Goal: Information Seeking & Learning: Find specific fact

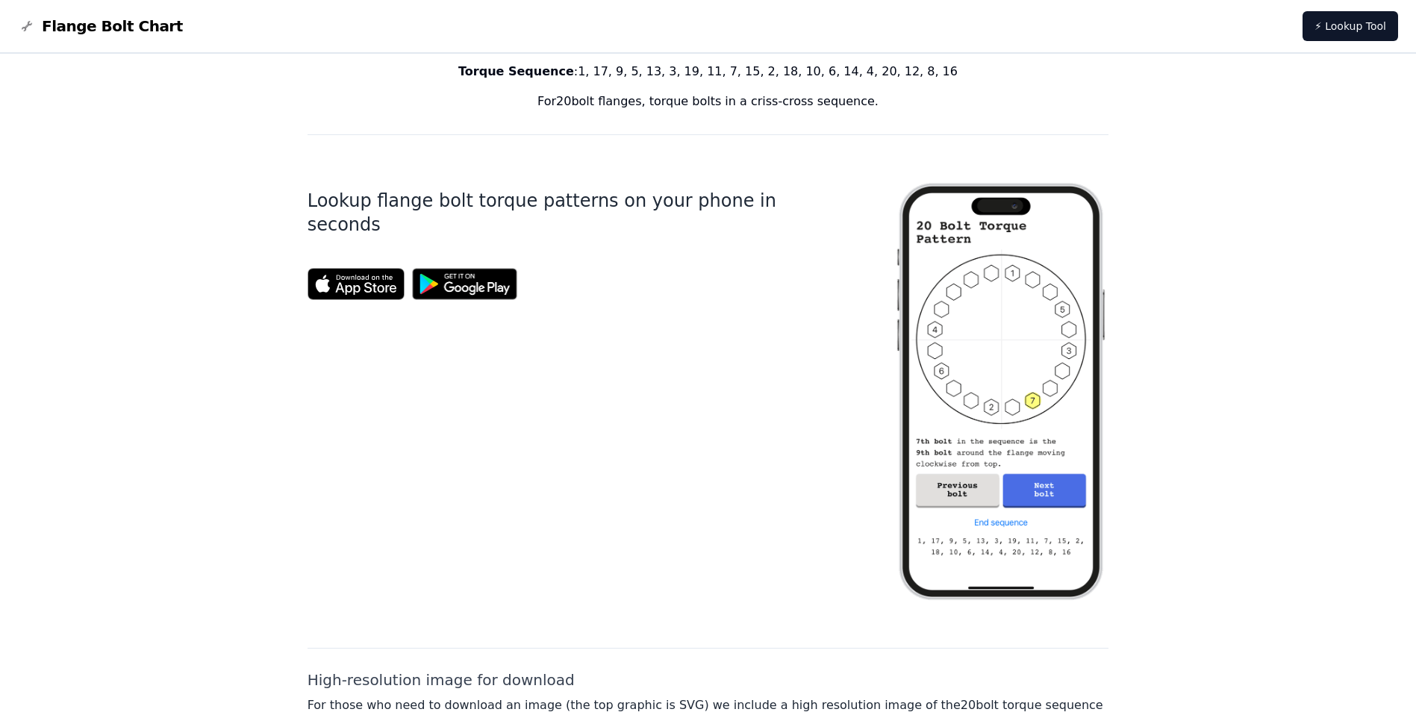
scroll to position [523, 0]
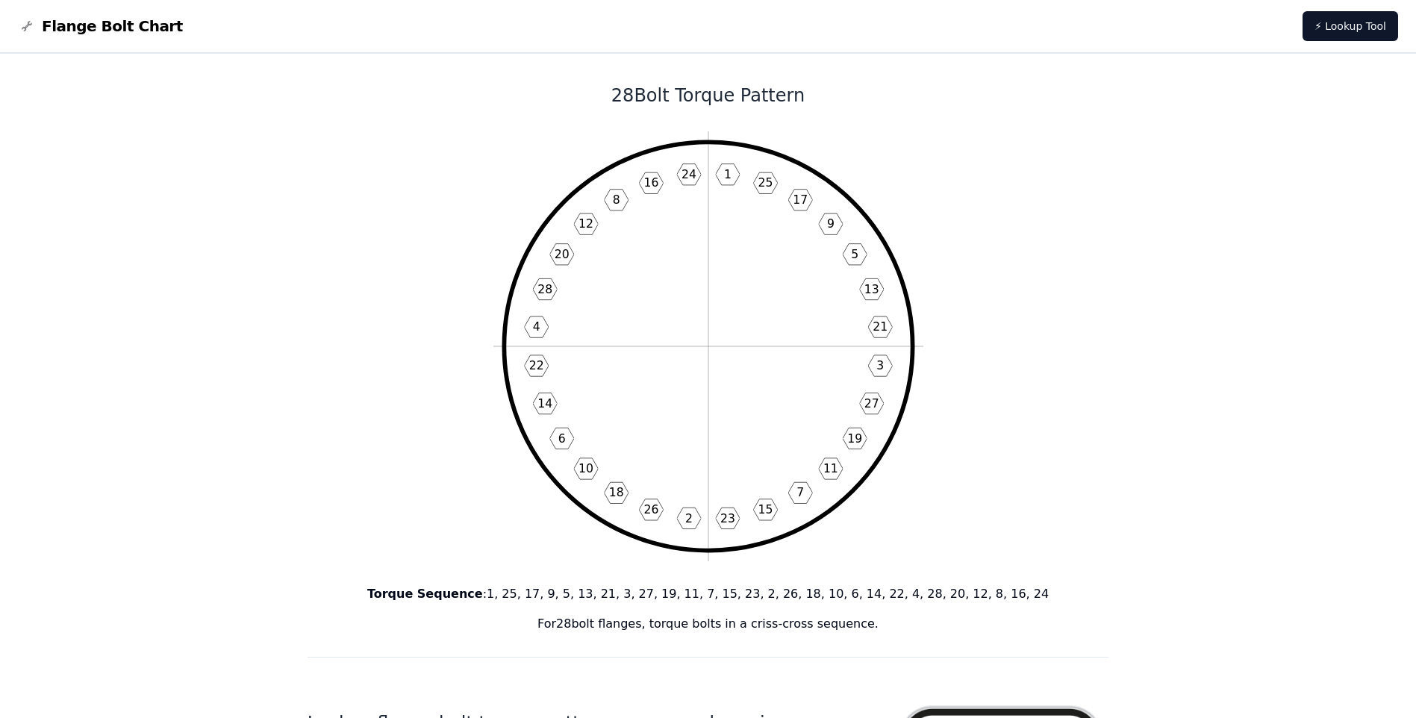
click at [93, 16] on span "Flange Bolt Chart" at bounding box center [112, 26] width 141 height 21
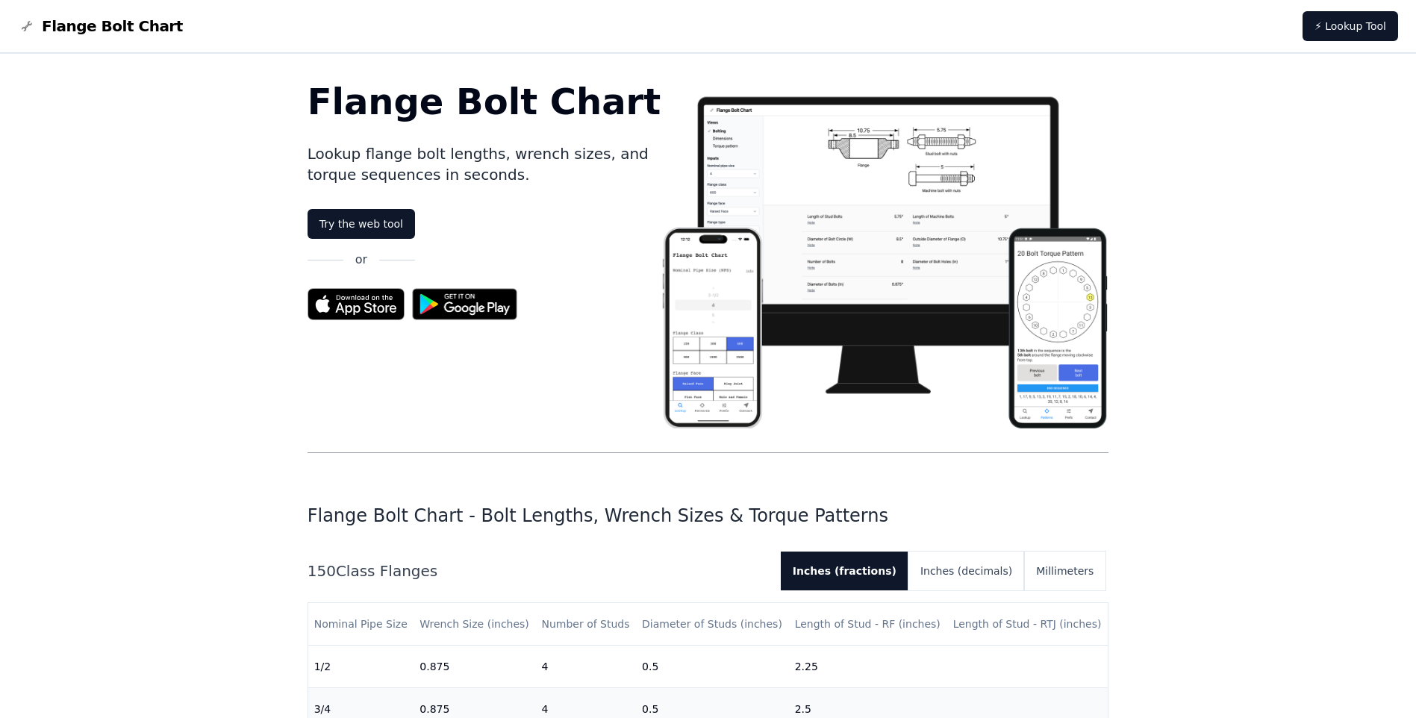
scroll to position [299, 0]
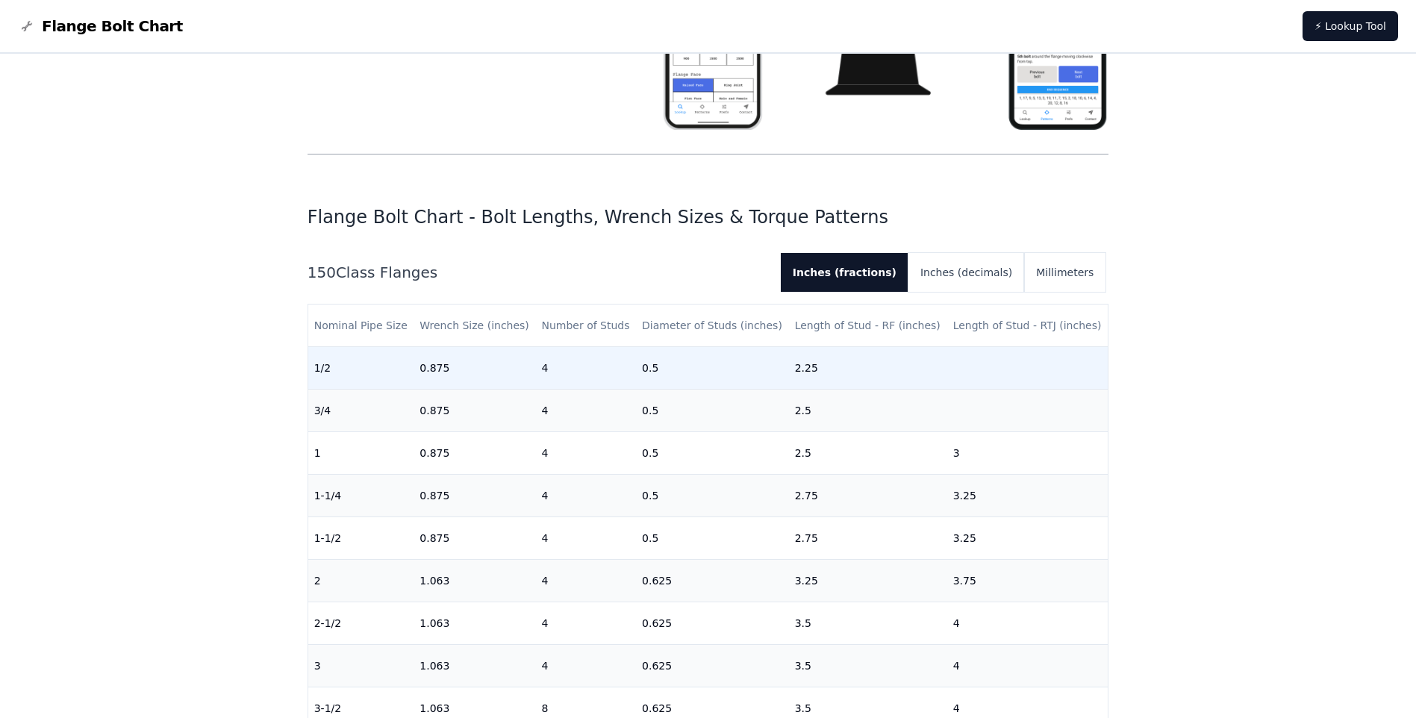
click at [356, 374] on td "1/2" at bounding box center [361, 368] width 106 height 43
click at [440, 372] on td "0.875" at bounding box center [475, 368] width 122 height 43
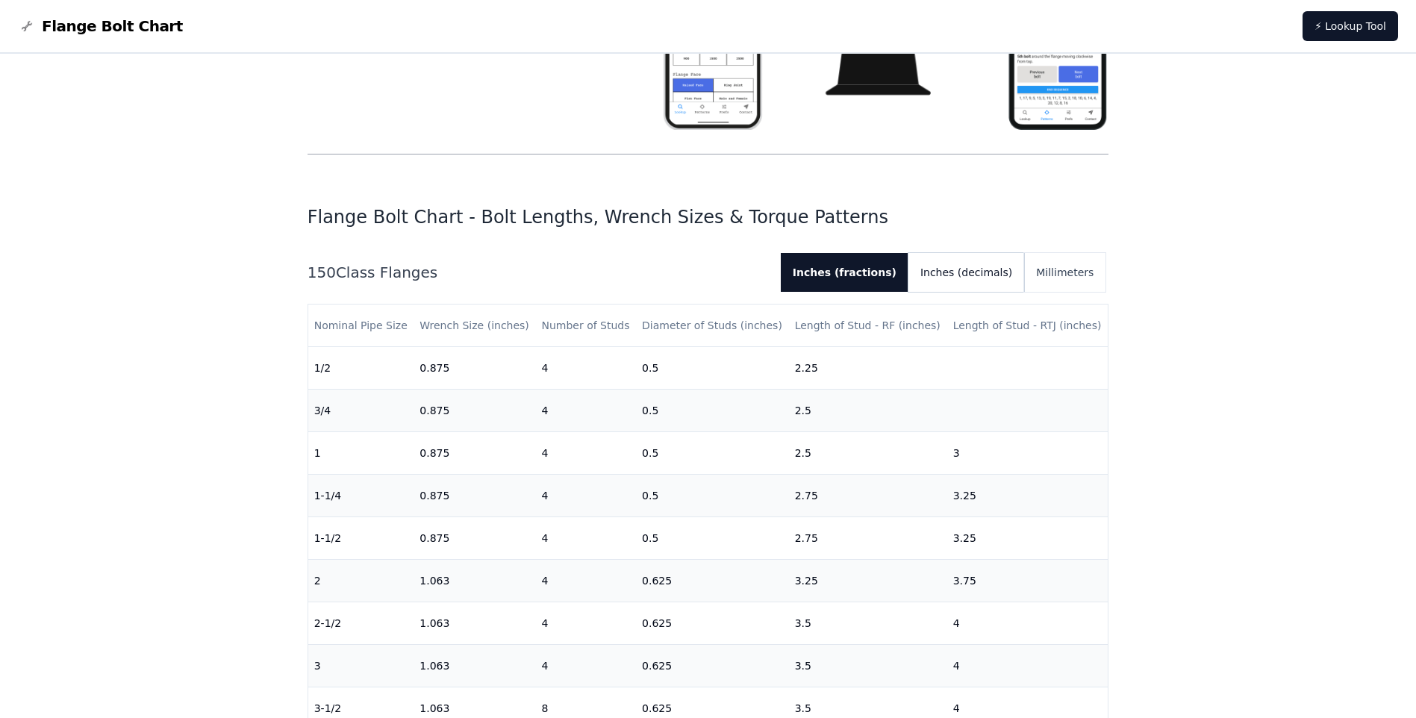
click at [992, 281] on button "Inches (decimals)" at bounding box center [966, 272] width 116 height 39
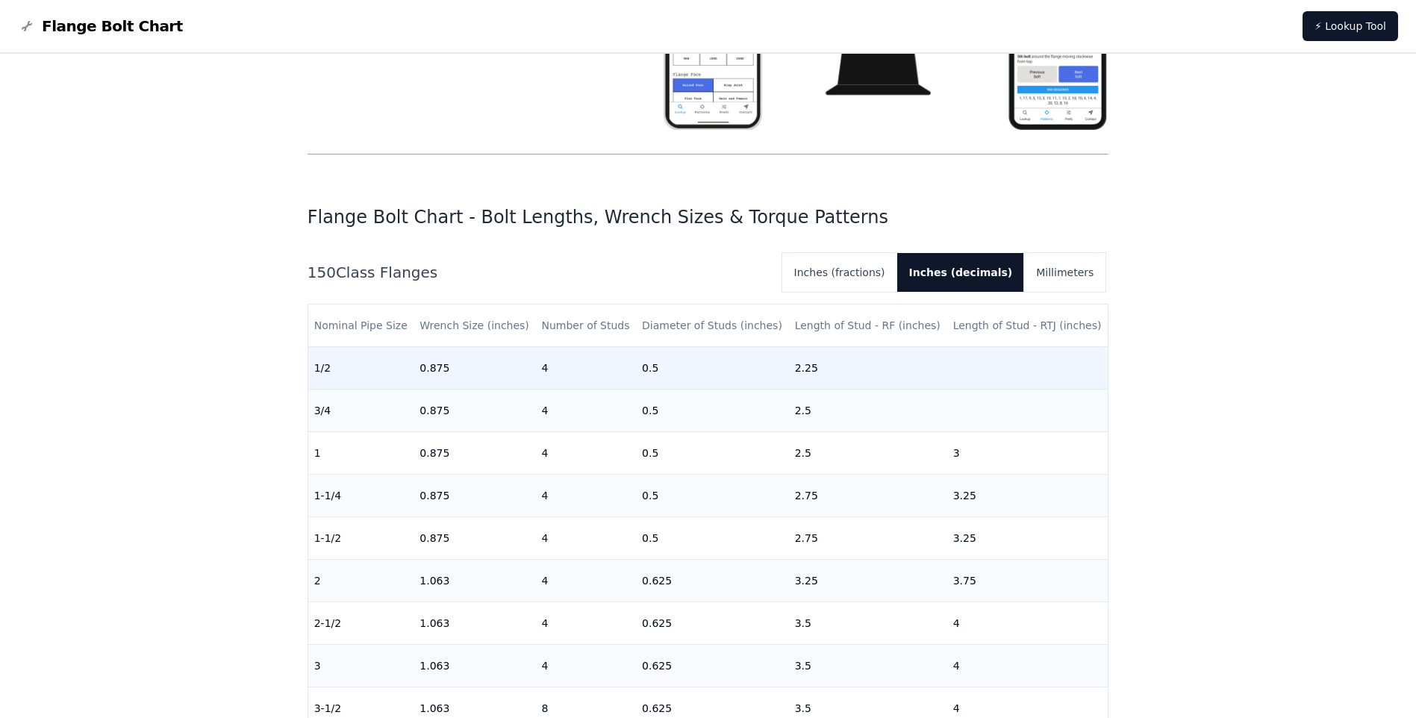
click at [866, 374] on td "2.25" at bounding box center [868, 368] width 158 height 43
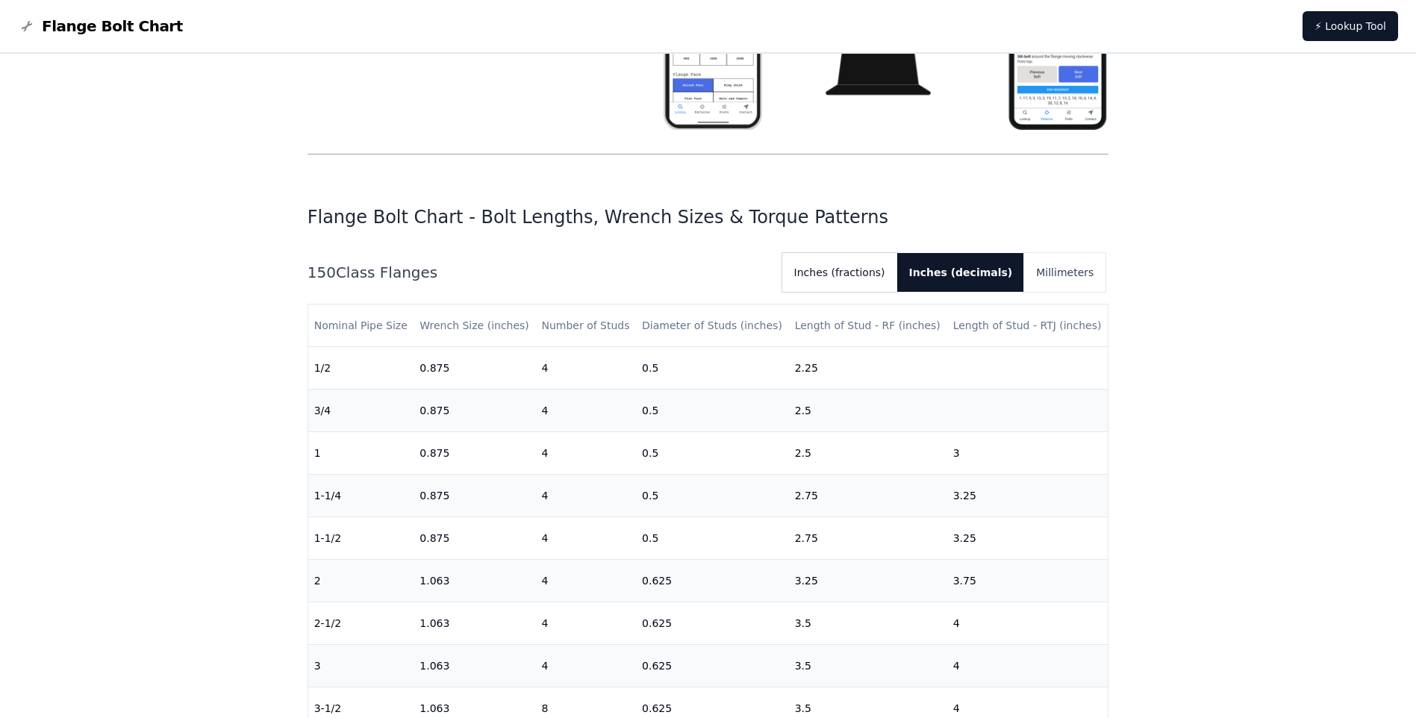
click at [893, 284] on button "Inches (fractions)" at bounding box center [839, 272] width 115 height 39
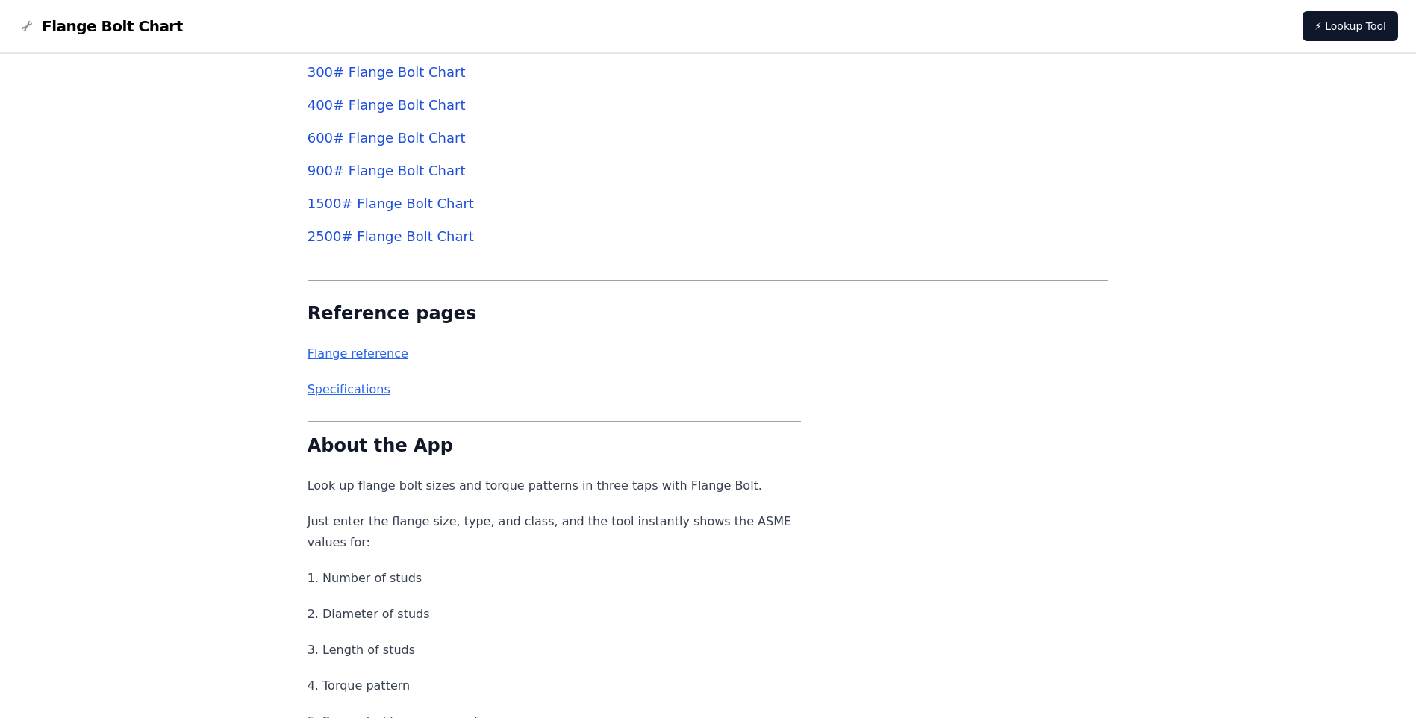
scroll to position [5448, 0]
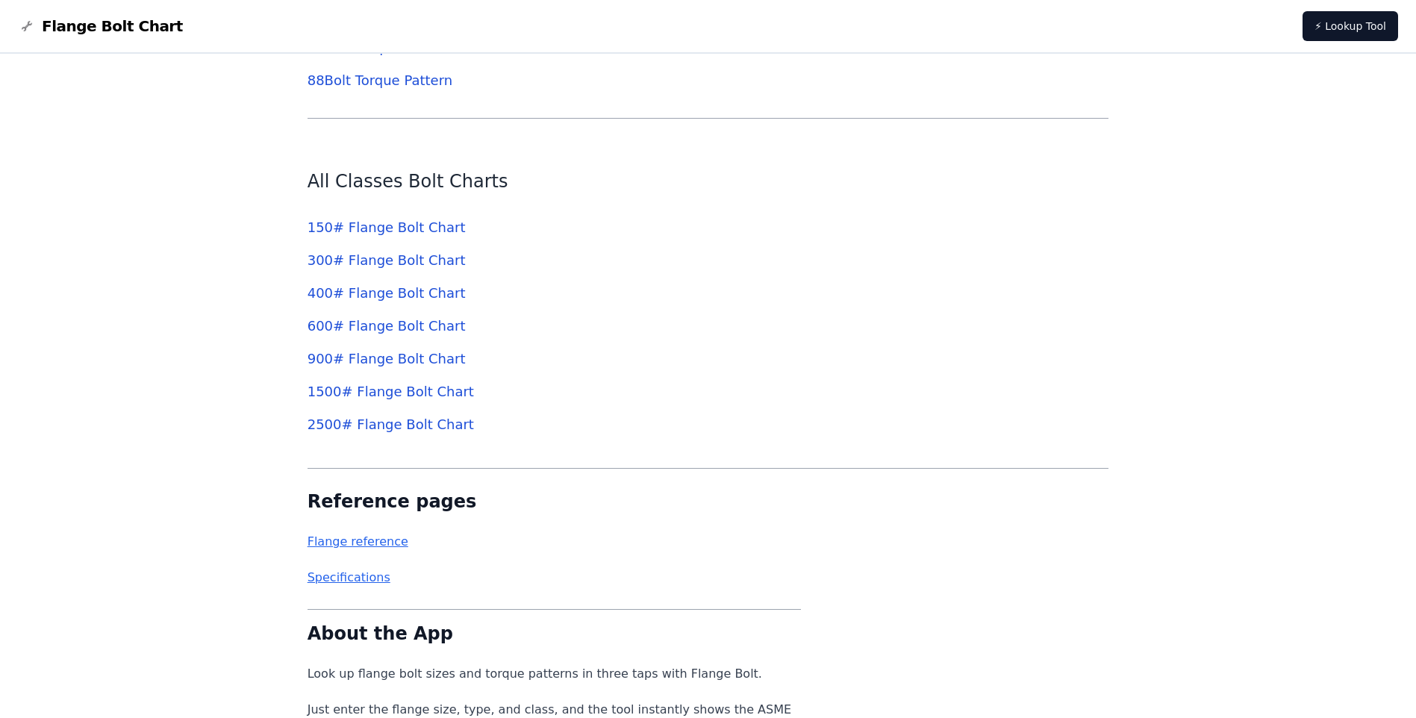
click at [395, 223] on link "150 # Flange Bolt Chart" at bounding box center [387, 227] width 158 height 16
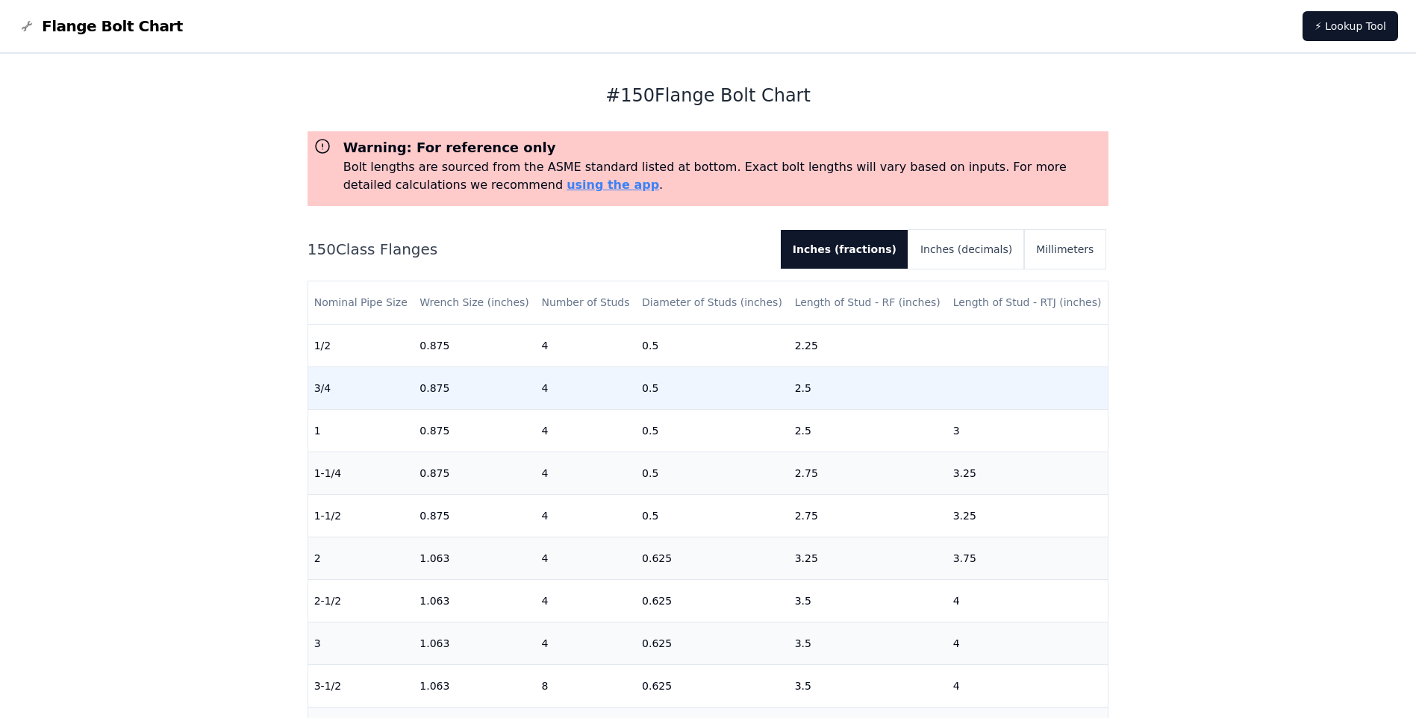
drag, startPoint x: 1013, startPoint y: 393, endPoint x: 1087, endPoint y: 393, distance: 73.9
click at [1087, 393] on td at bounding box center [1027, 388] width 161 height 43
drag, startPoint x: 1080, startPoint y: 393, endPoint x: 793, endPoint y: 368, distance: 288.4
click at [858, 374] on tr "3/4 0.875 4 0.5 2.5" at bounding box center [708, 388] width 800 height 43
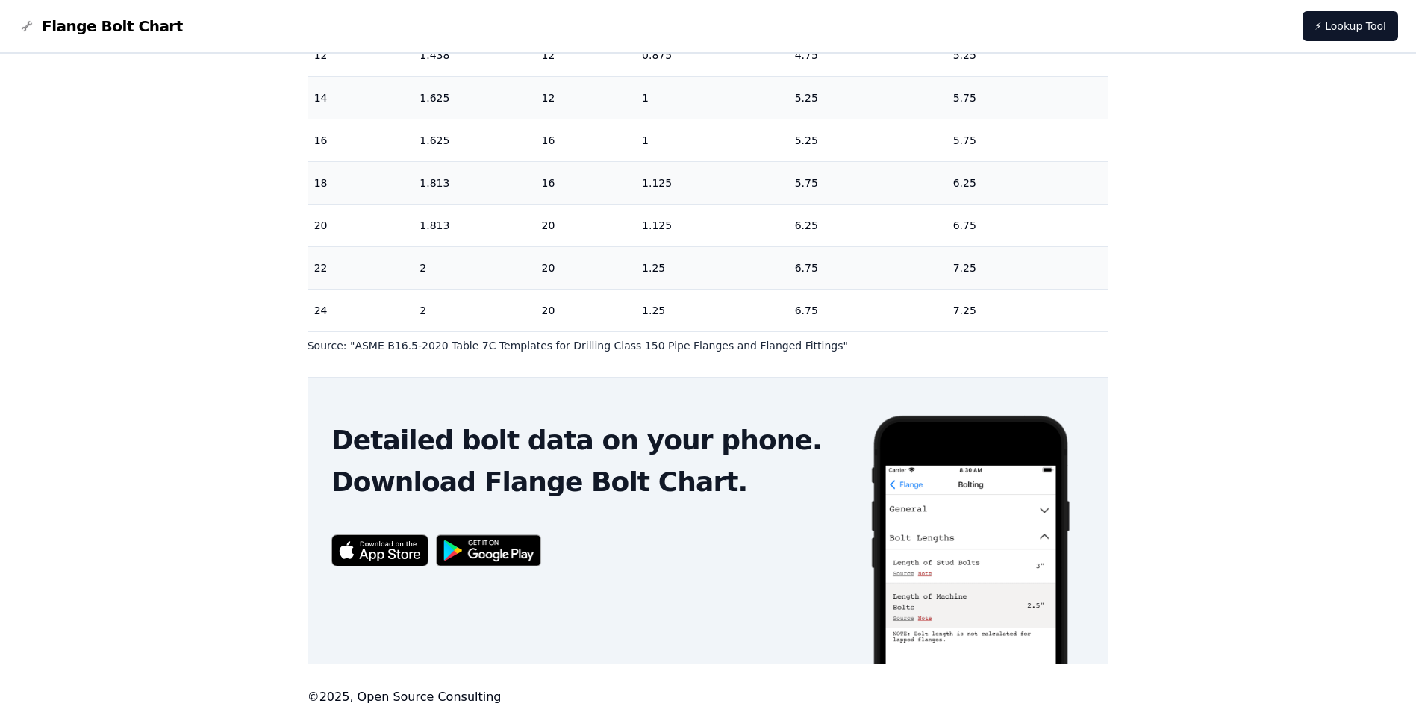
scroll to position [78, 0]
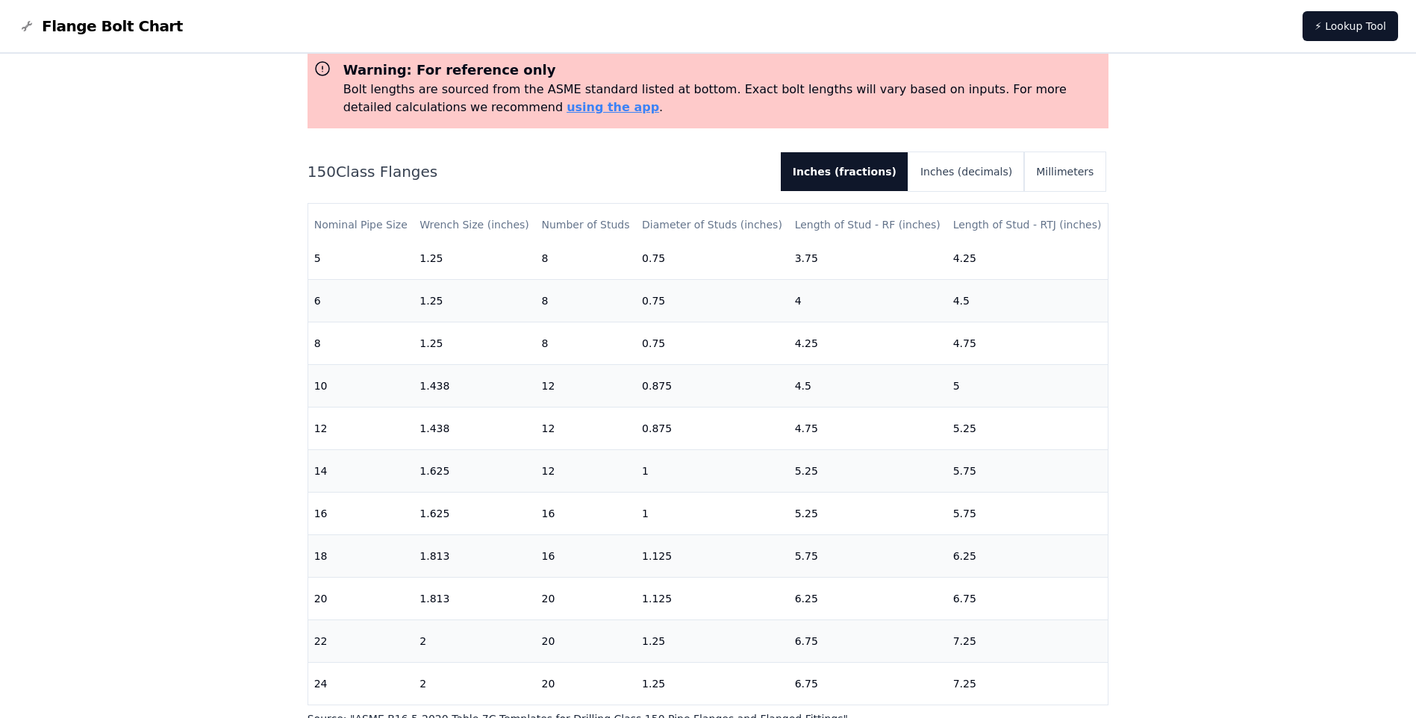
click at [63, 19] on span "Flange Bolt Chart" at bounding box center [112, 26] width 141 height 21
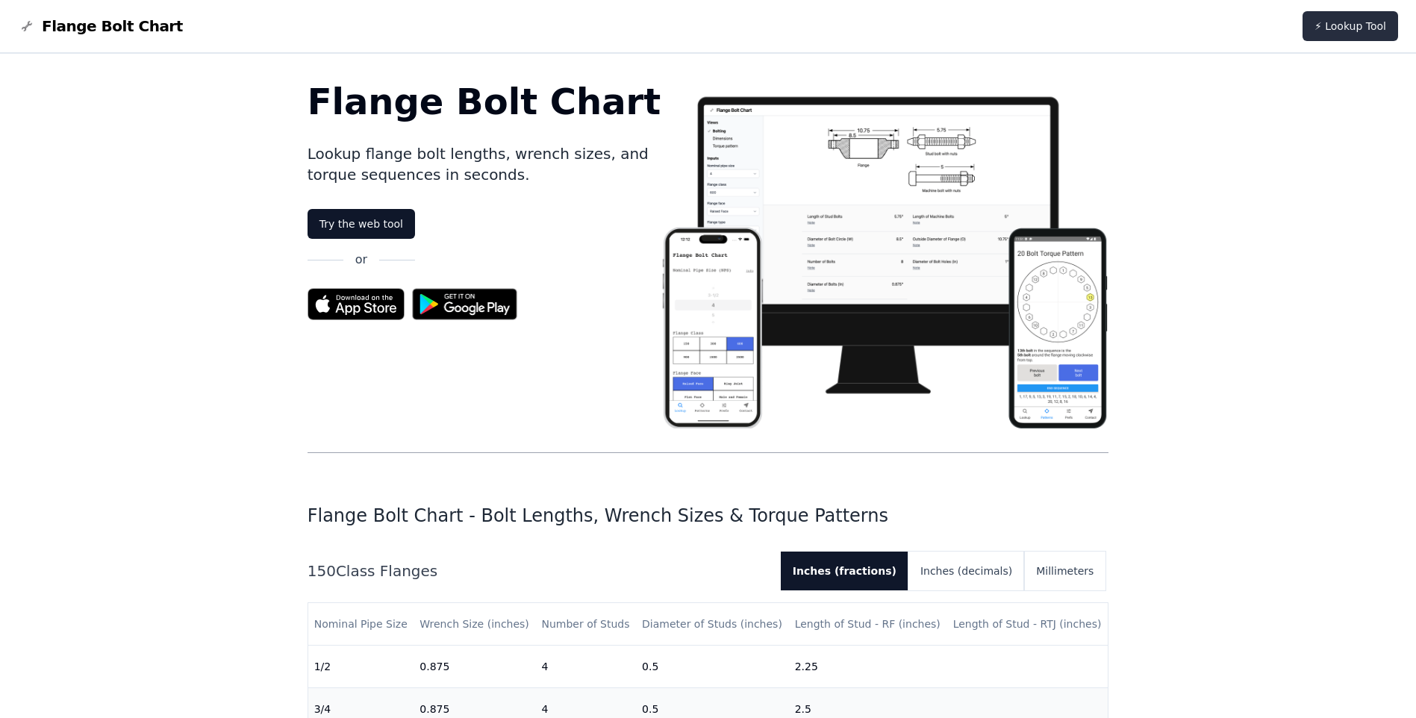
click at [1326, 29] on link "⚡ Lookup Tool" at bounding box center [1351, 26] width 96 height 30
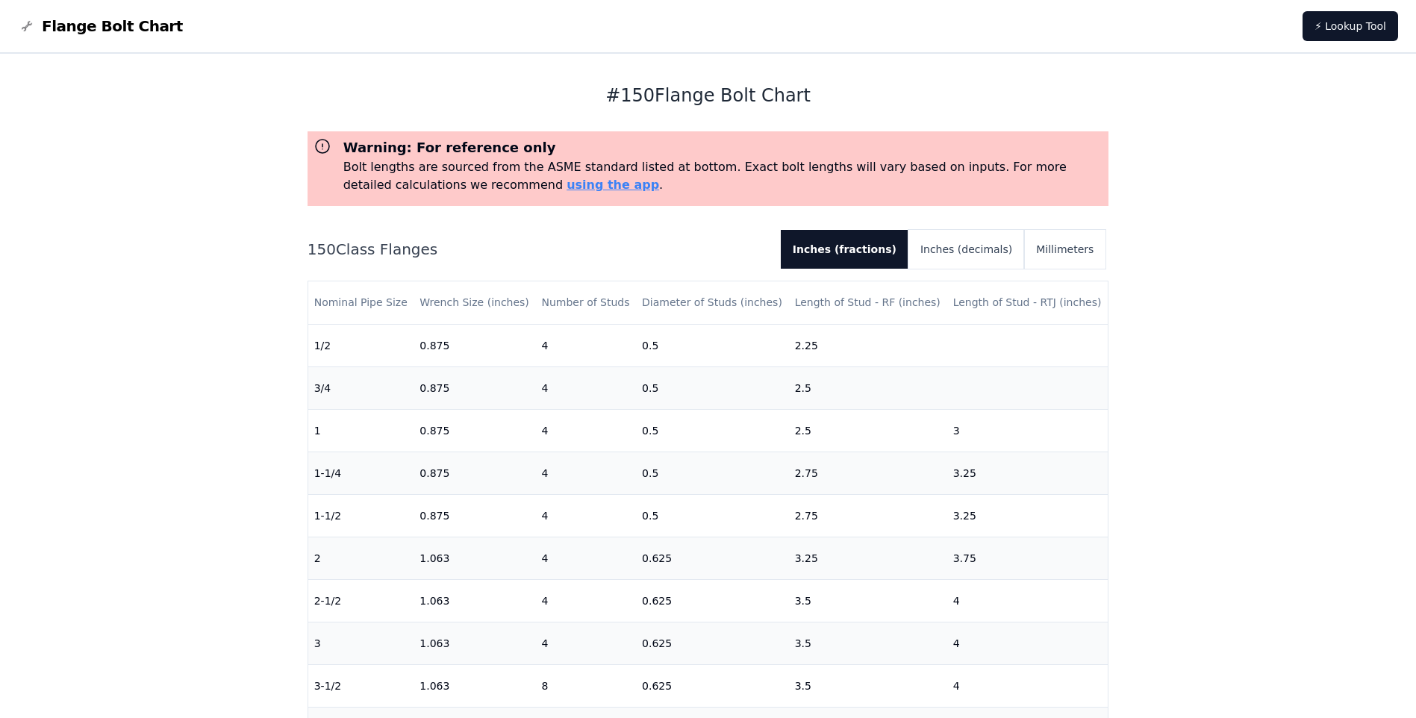
scroll to position [78, 0]
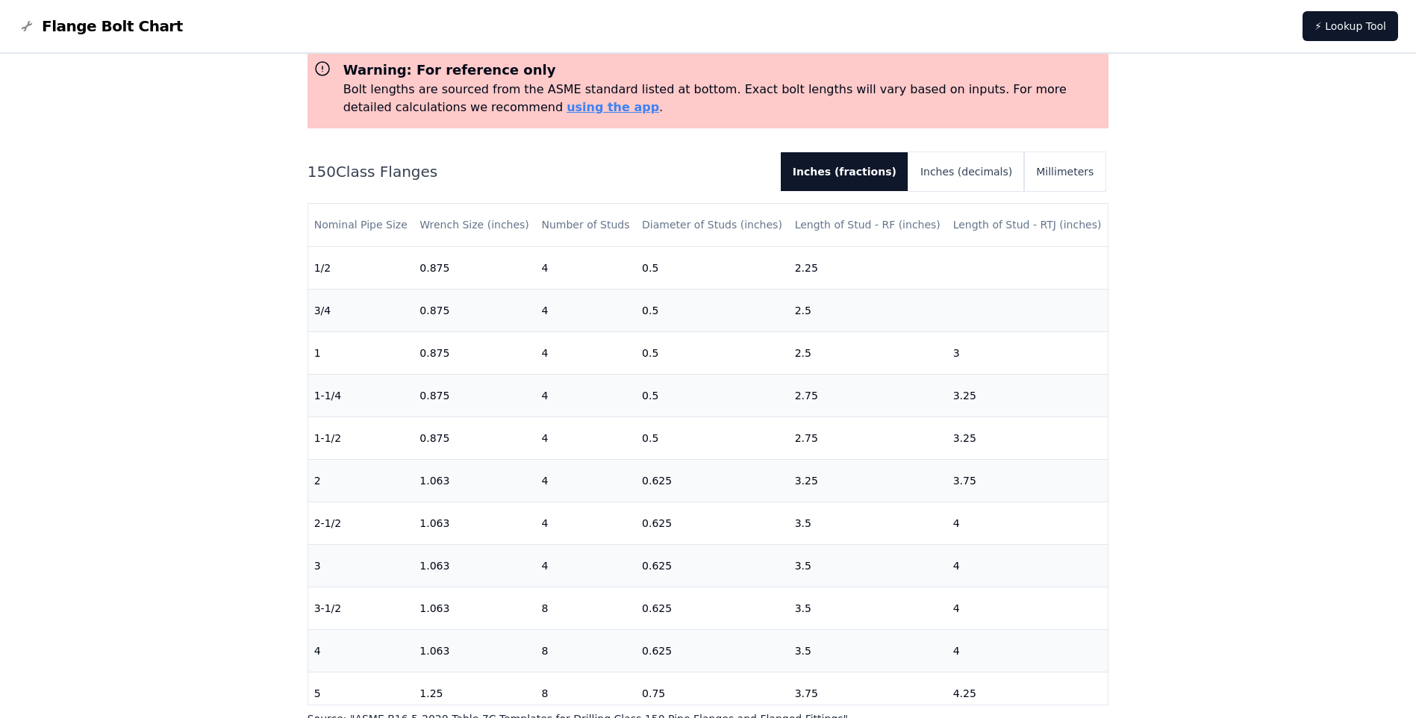
scroll to position [451, 0]
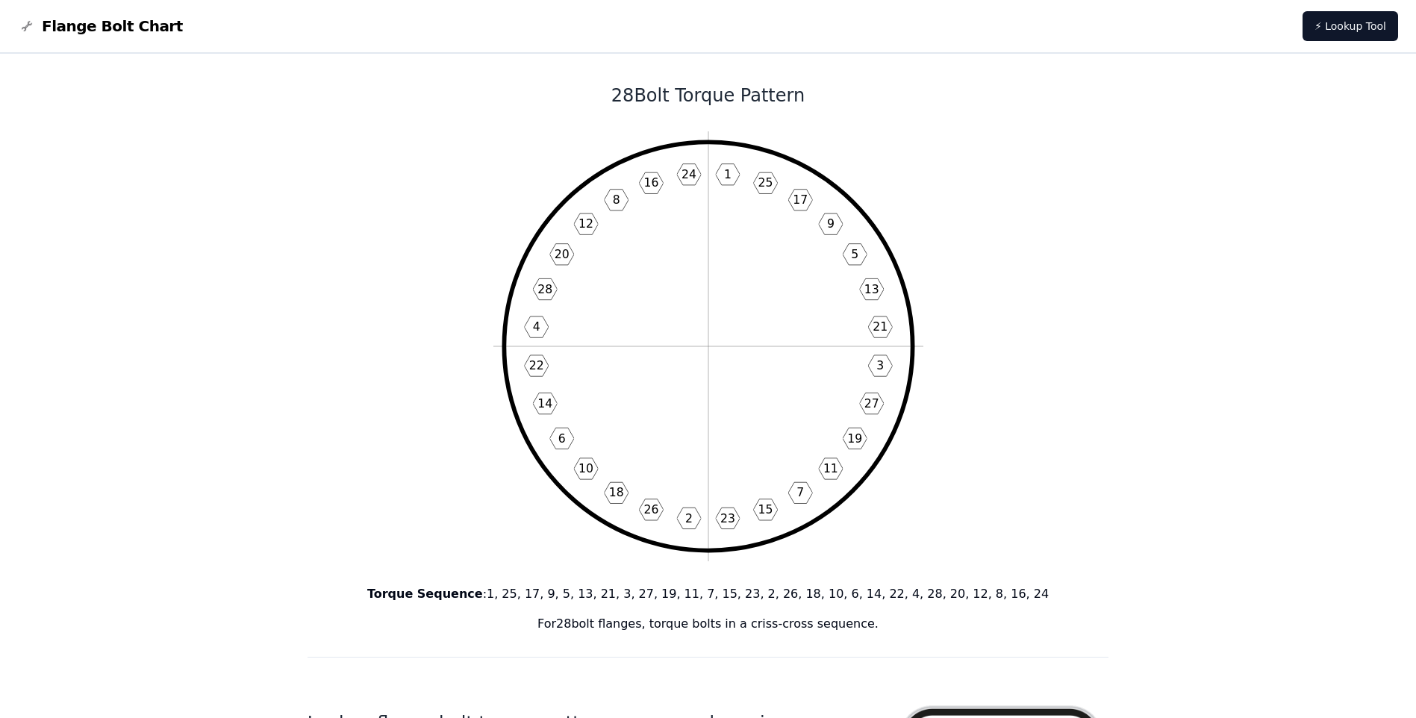
drag, startPoint x: 655, startPoint y: 389, endPoint x: 1183, endPoint y: 371, distance: 528.8
